Goal: Information Seeking & Learning: Learn about a topic

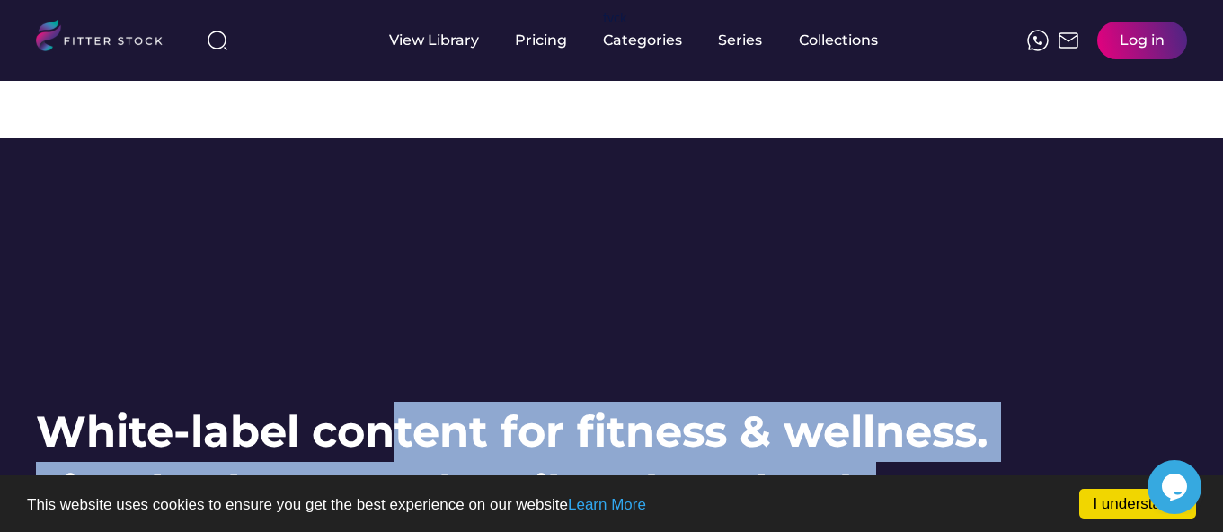
drag, startPoint x: 37, startPoint y: 285, endPoint x: 395, endPoint y: 292, distance: 358.7
click at [698, 402] on h1 "White-label content for fitness & wellness. Simply choose, subscribe, download." at bounding box center [512, 462] width 953 height 120
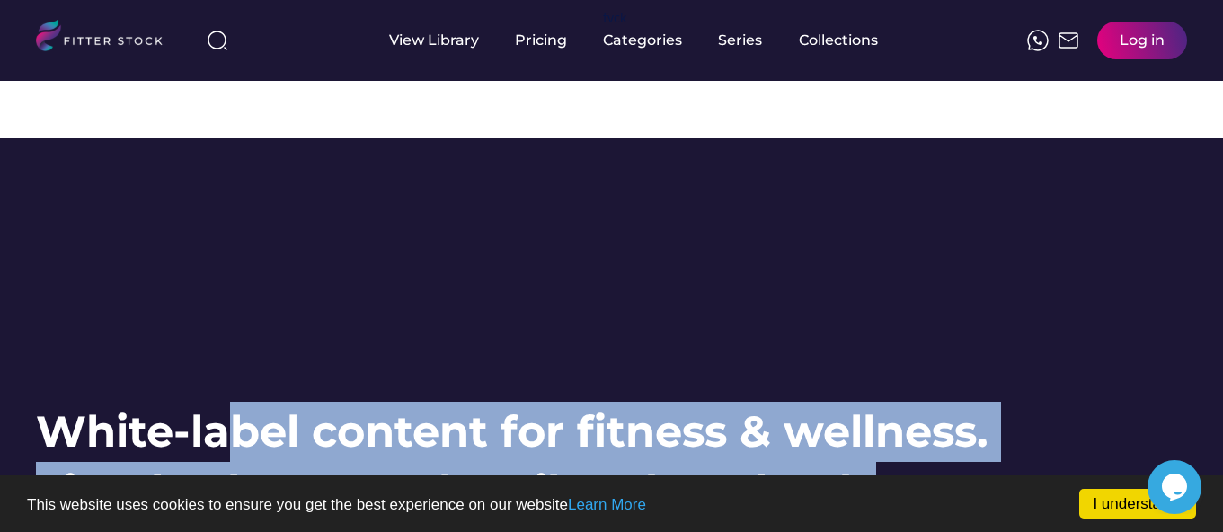
drag, startPoint x: 50, startPoint y: 286, endPoint x: 223, endPoint y: 305, distance: 173.6
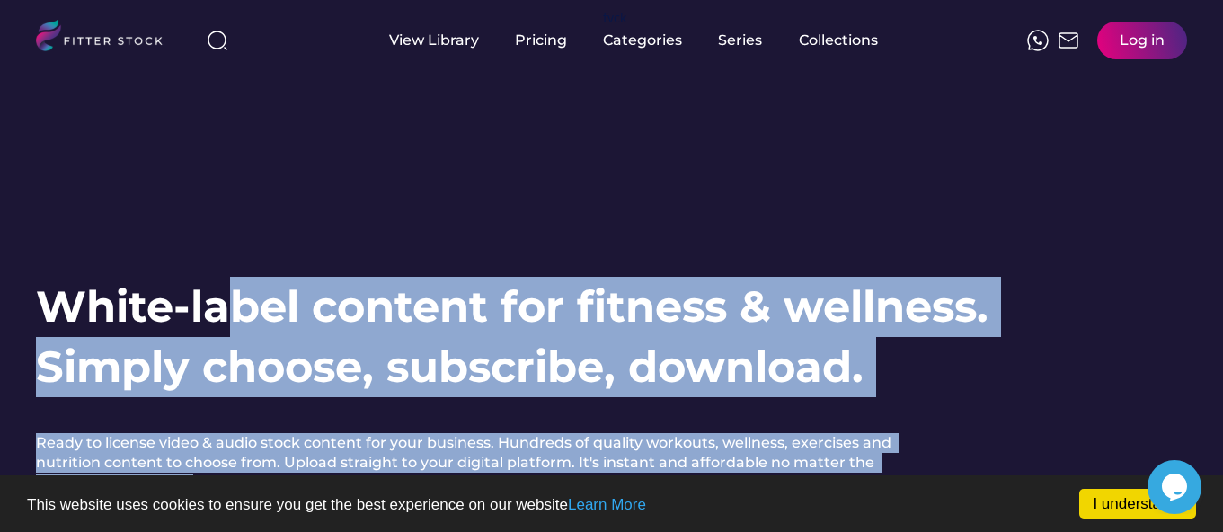
scroll to position [126, 0]
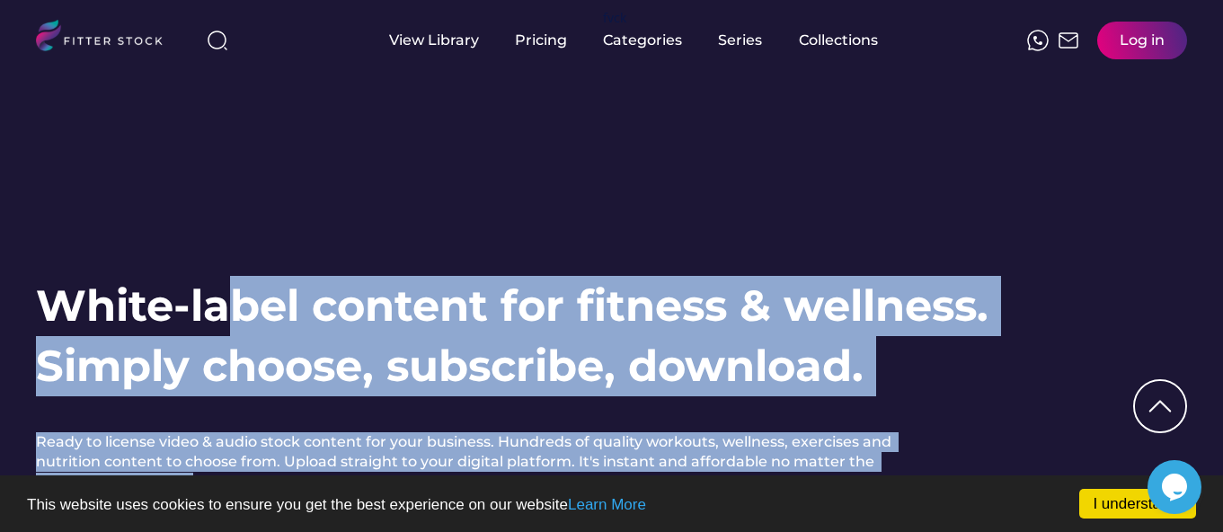
click at [109, 276] on div "White-label content for fitness & wellness. Simply choose, subscribe, download.…" at bounding box center [530, 428] width 989 height 304
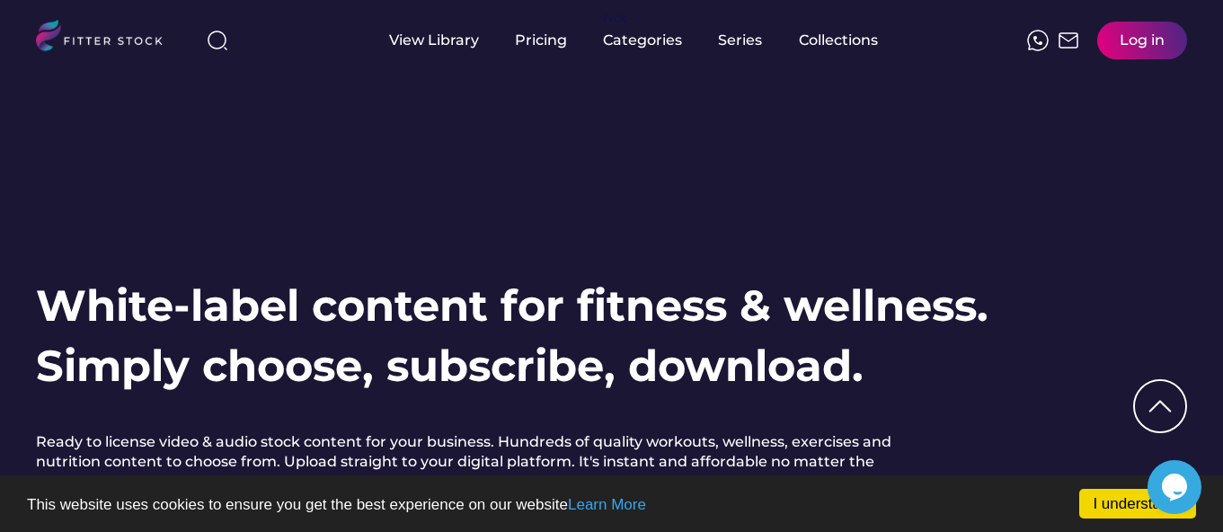
click at [55, 276] on h1 "White-label content for fitness & wellness. Simply choose, subscribe, download." at bounding box center [512, 336] width 953 height 120
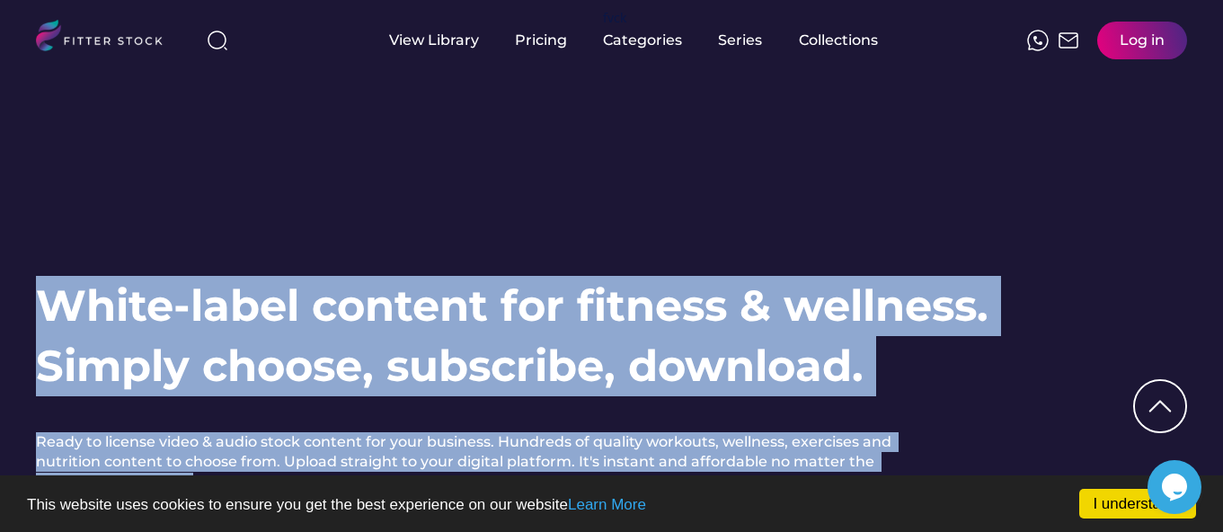
drag, startPoint x: 45, startPoint y: 160, endPoint x: 54, endPoint y: 162, distance: 9.2
click at [54, 276] on div "White-label content for fitness & wellness. Simply choose, subscribe, download.…" at bounding box center [611, 428] width 1151 height 304
click at [0, 141] on div "White-label content for fitness & wellness. Simply choose, subscribe, download.…" at bounding box center [611, 332] width 1223 height 638
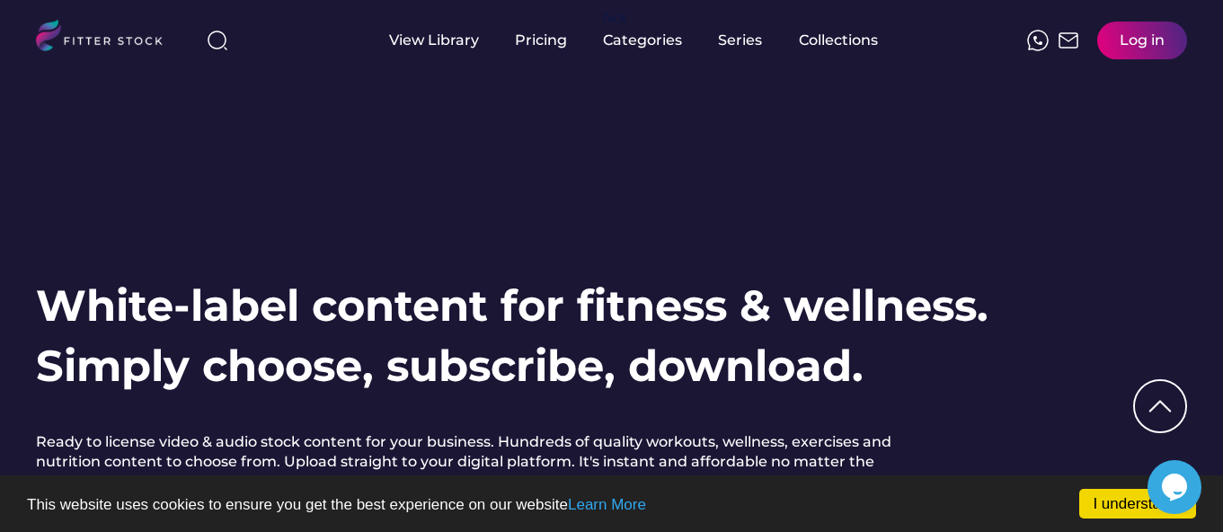
click at [56, 276] on h1 "White-label content for fitness & wellness. Simply choose, subscribe, download." at bounding box center [512, 336] width 953 height 120
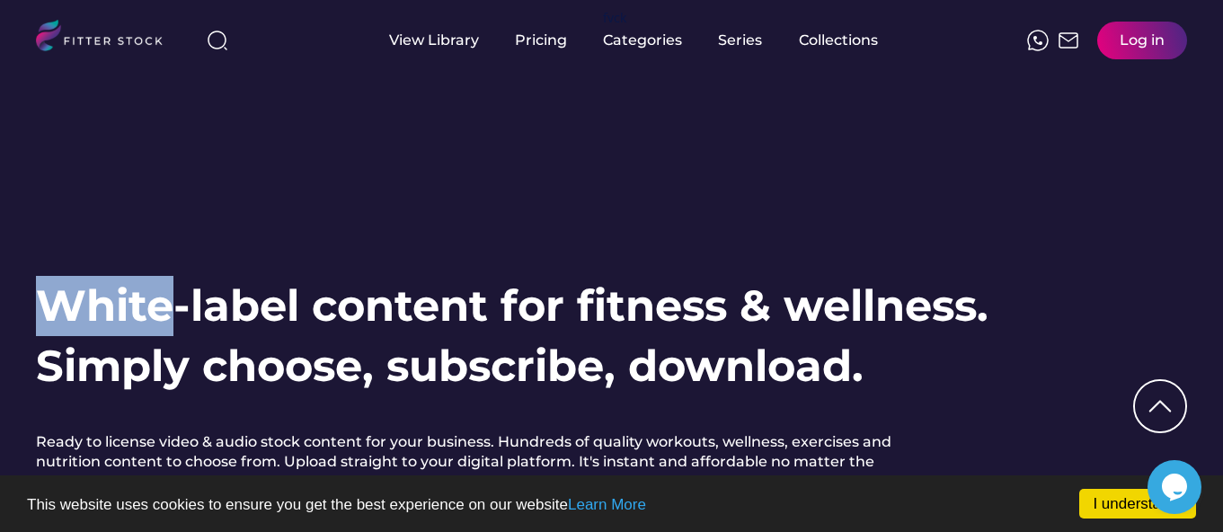
click at [56, 276] on h1 "White-label content for fitness & wellness. Simply choose, subscribe, download." at bounding box center [512, 336] width 953 height 120
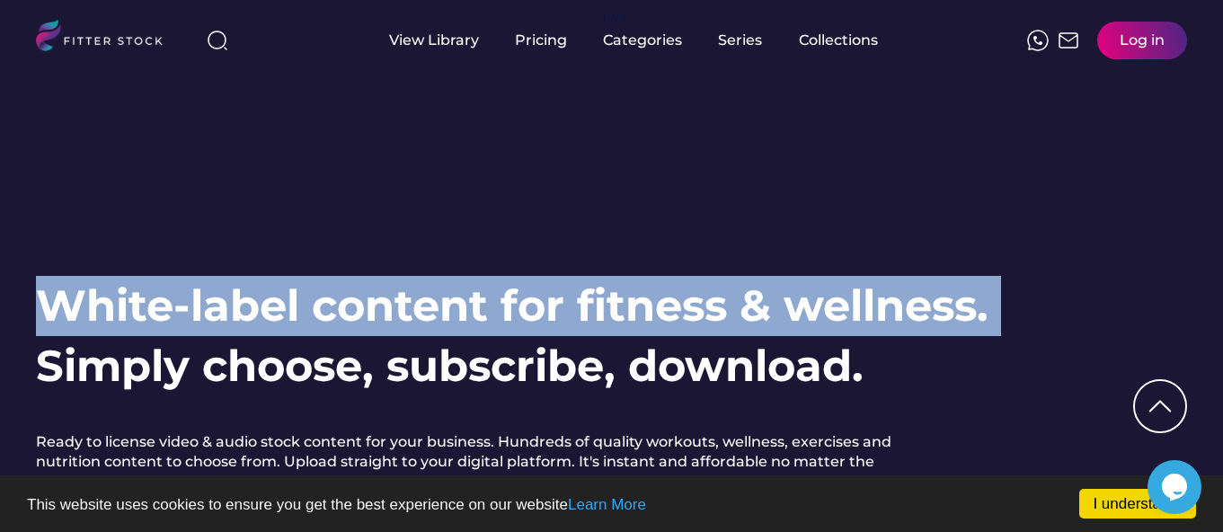
click at [56, 276] on h1 "White-label content for fitness & wellness. Simply choose, subscribe, download." at bounding box center [512, 336] width 953 height 120
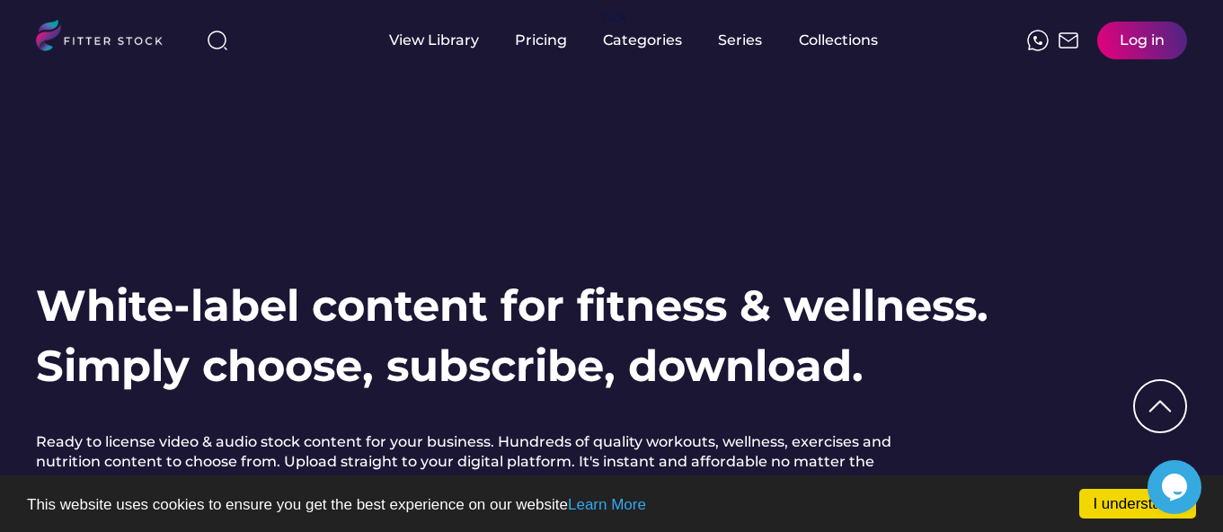
click at [191, 276] on div "White-label content for fitness & wellness. Simply choose, subscribe, download.…" at bounding box center [530, 428] width 989 height 304
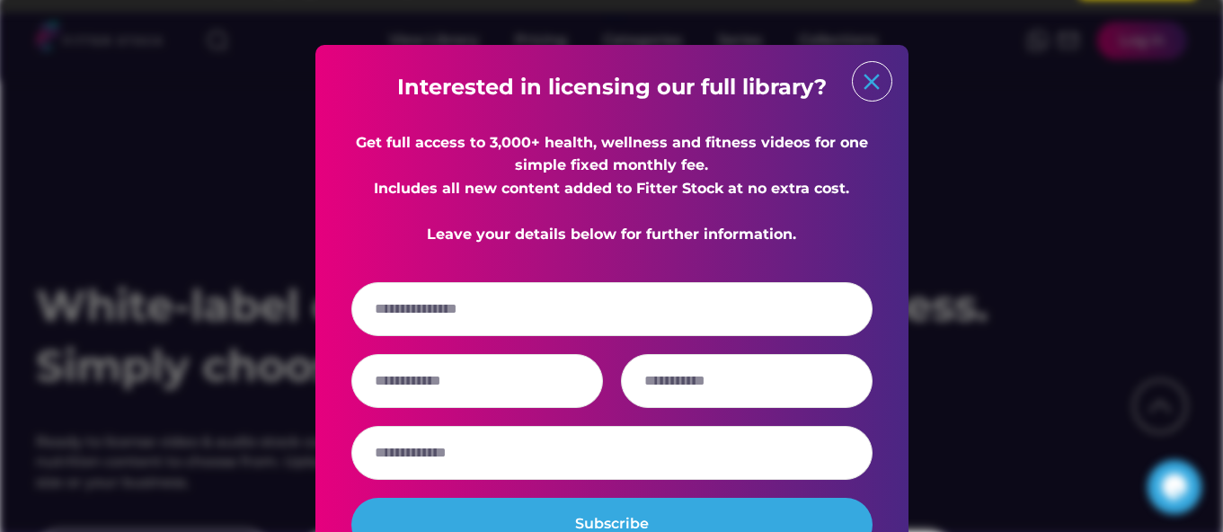
click at [874, 87] on text "close" at bounding box center [871, 81] width 27 height 27
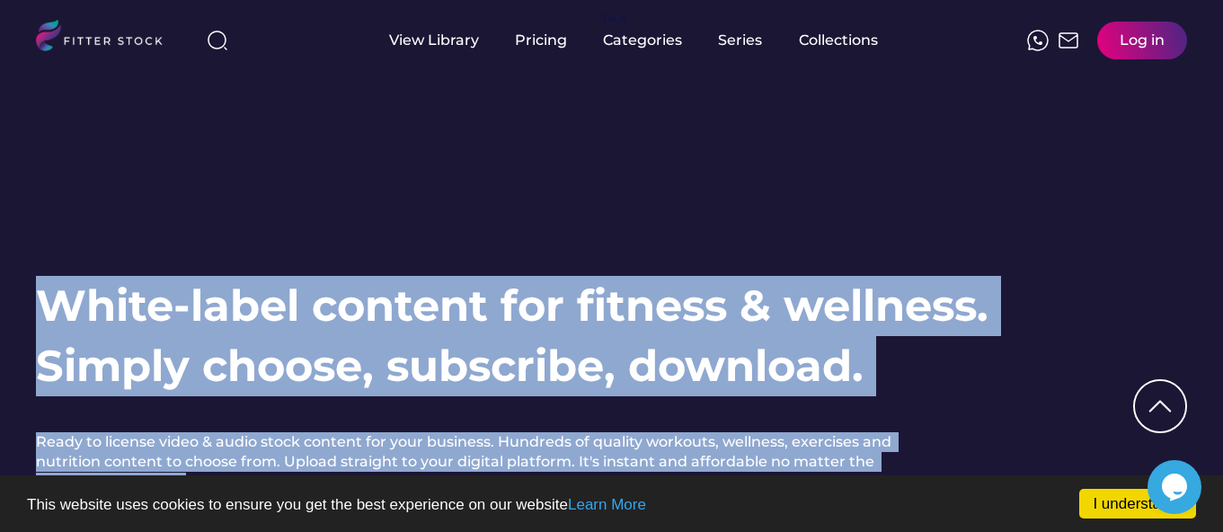
drag, startPoint x: 155, startPoint y: 348, endPoint x: 52, endPoint y: 177, distance: 199.6
click at [52, 276] on div "White-label content for fitness & wellness. Simply choose, subscribe, download.…" at bounding box center [530, 428] width 989 height 304
copy div "White-label content for fitness & wellness. Simply choose, subscribe, download.…"
